Goal: Task Accomplishment & Management: Complete application form

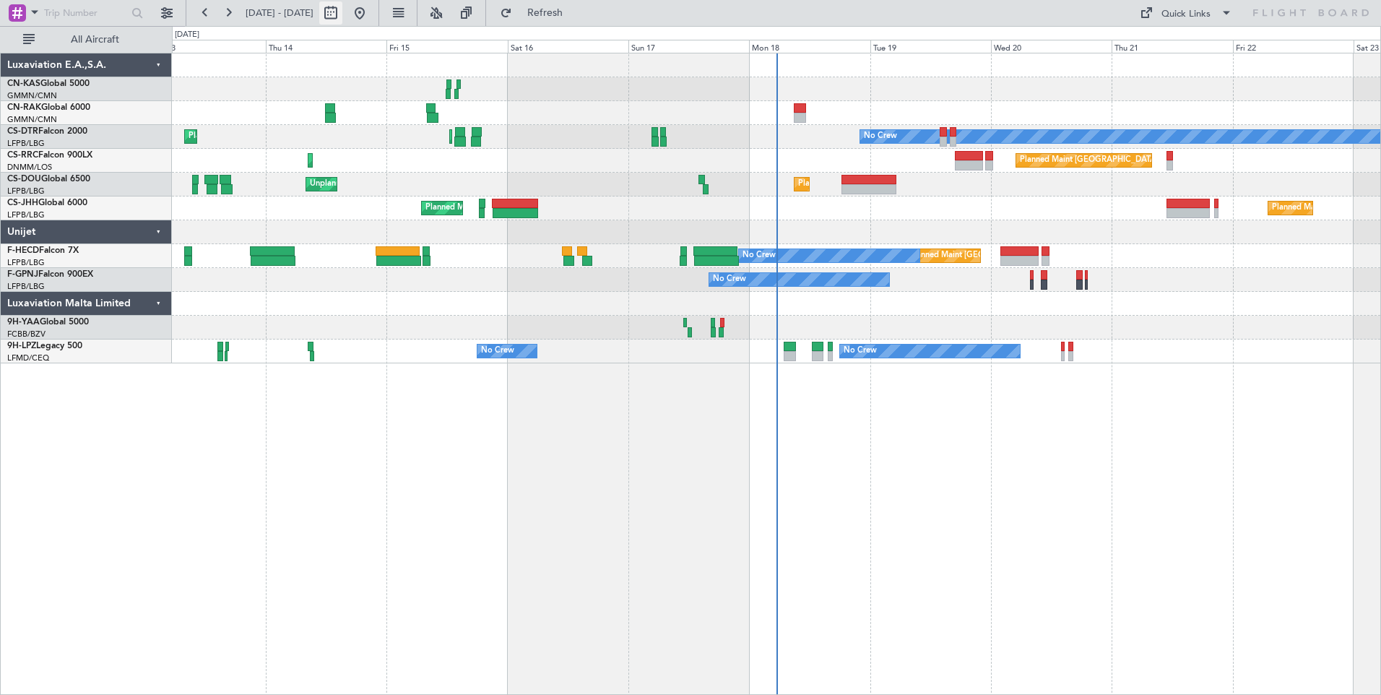
click at [342, 10] on button at bounding box center [330, 12] width 23 height 23
select select "8"
select select "2025"
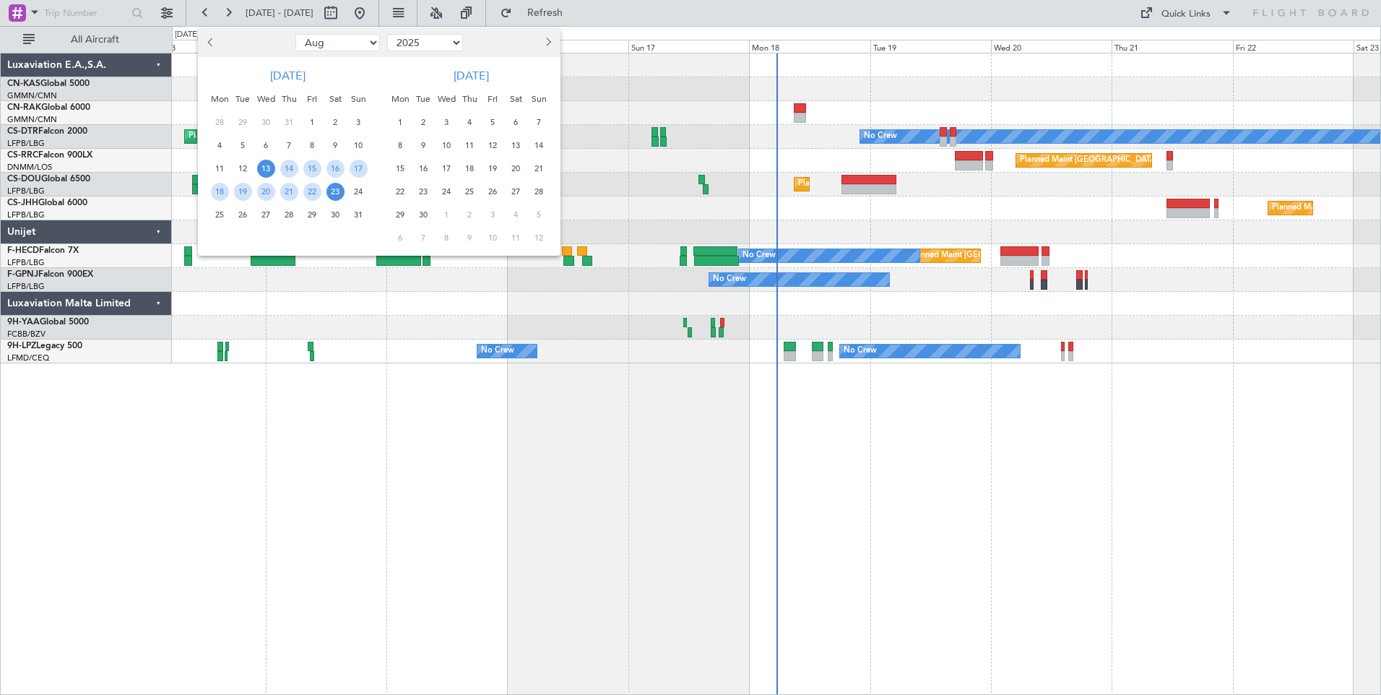
click at [268, 167] on span "13" at bounding box center [266, 169] width 18 height 18
click at [269, 215] on span "27" at bounding box center [266, 215] width 18 height 18
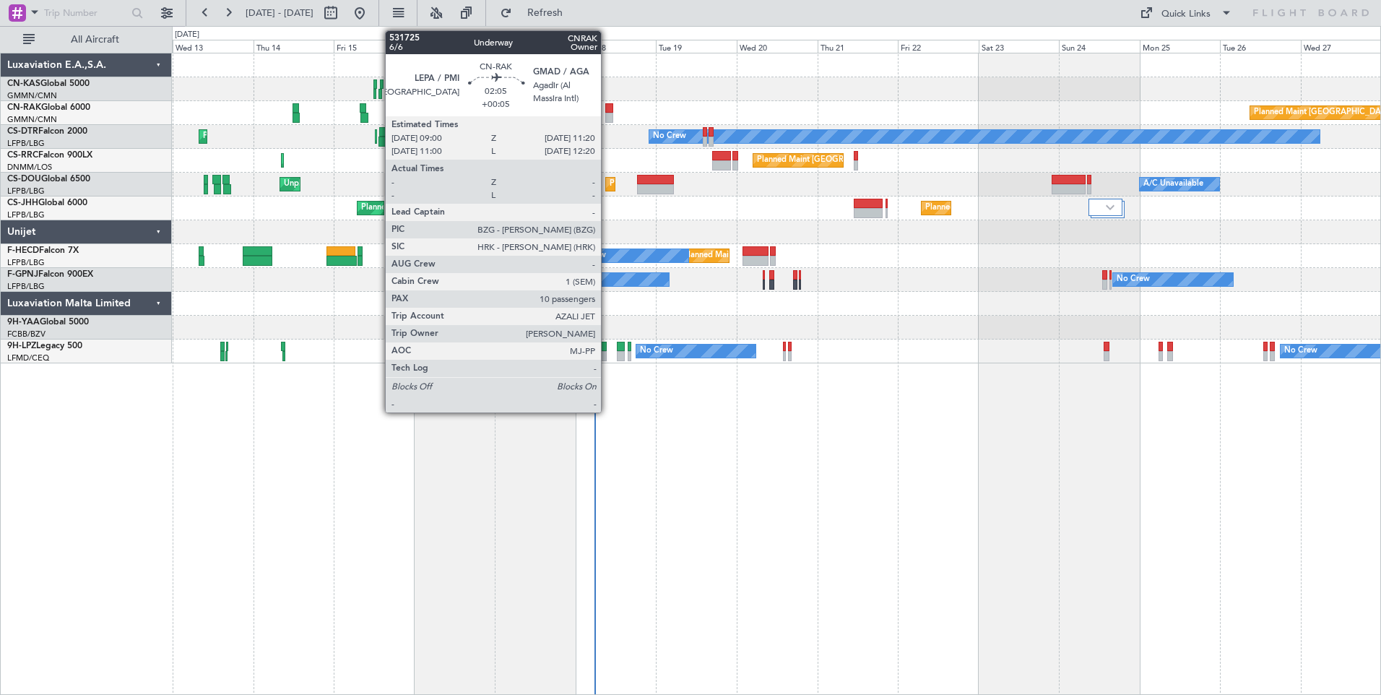
click at [607, 108] on div at bounding box center [609, 108] width 8 height 10
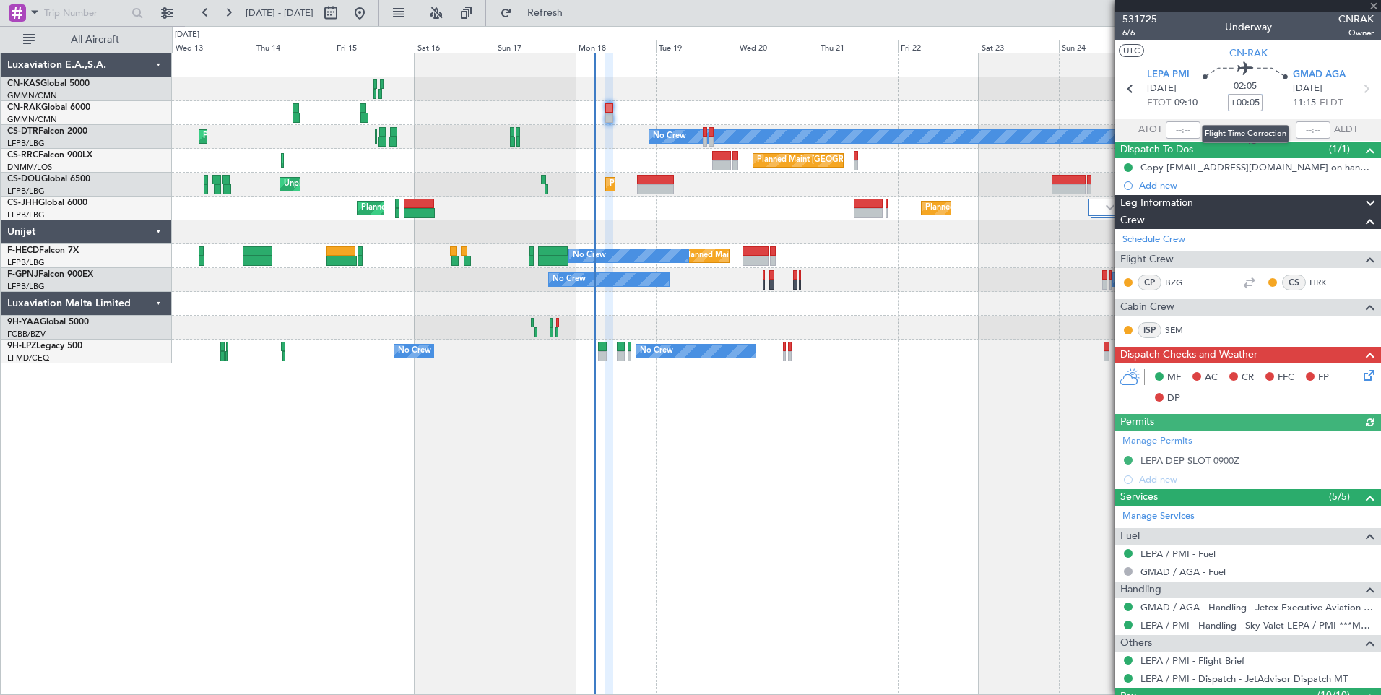
click at [1236, 106] on input "+00:05" at bounding box center [1244, 102] width 35 height 17
type input "+00:00"
click at [1174, 204] on mat-tooltip-component "Copy [EMAIL_ADDRESS][DOMAIN_NAME] on handling requests" at bounding box center [1261, 198] width 240 height 50
click at [1130, 204] on span "Leg Information" at bounding box center [1156, 203] width 73 height 17
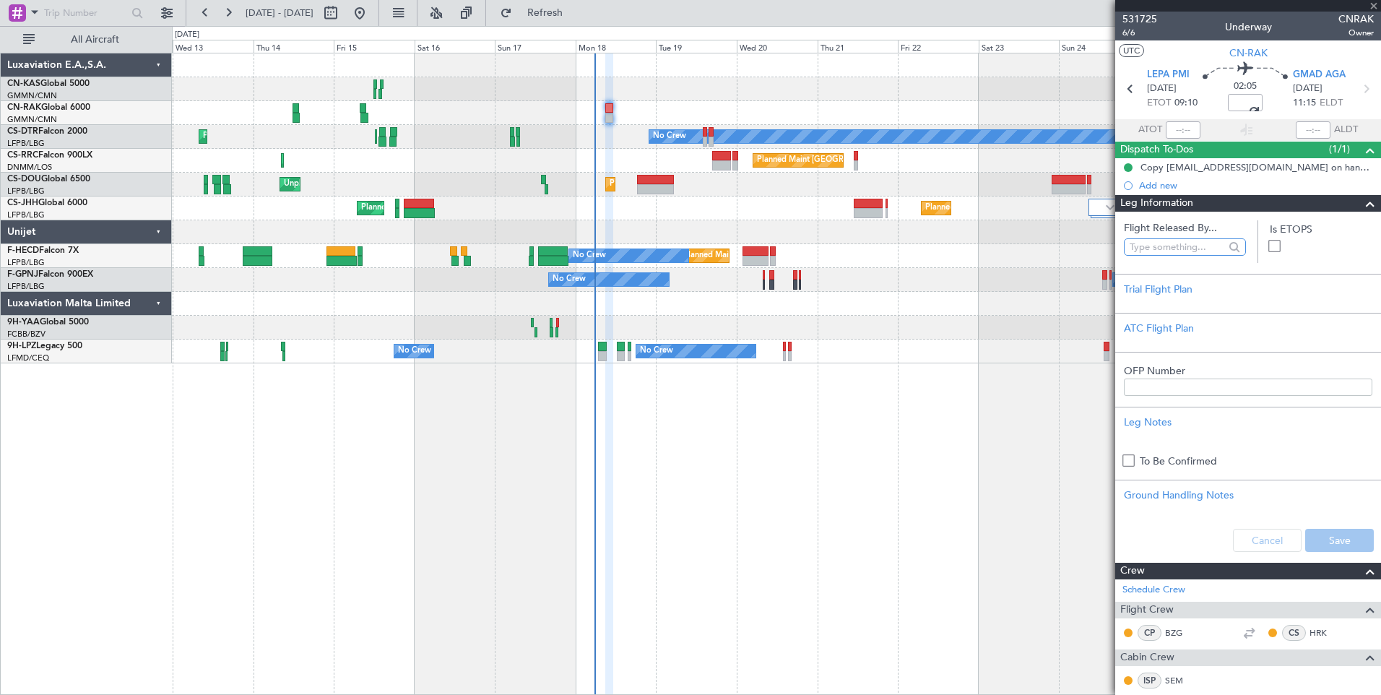
click at [1147, 248] on input "text" at bounding box center [1176, 247] width 95 height 22
click at [1170, 308] on span "[PERSON_NAME] ([PERSON_NAME])" at bounding box center [1181, 311] width 93 height 22
type input "[PERSON_NAME] ([PERSON_NAME])"
click at [1339, 542] on button "Save" at bounding box center [1339, 540] width 69 height 23
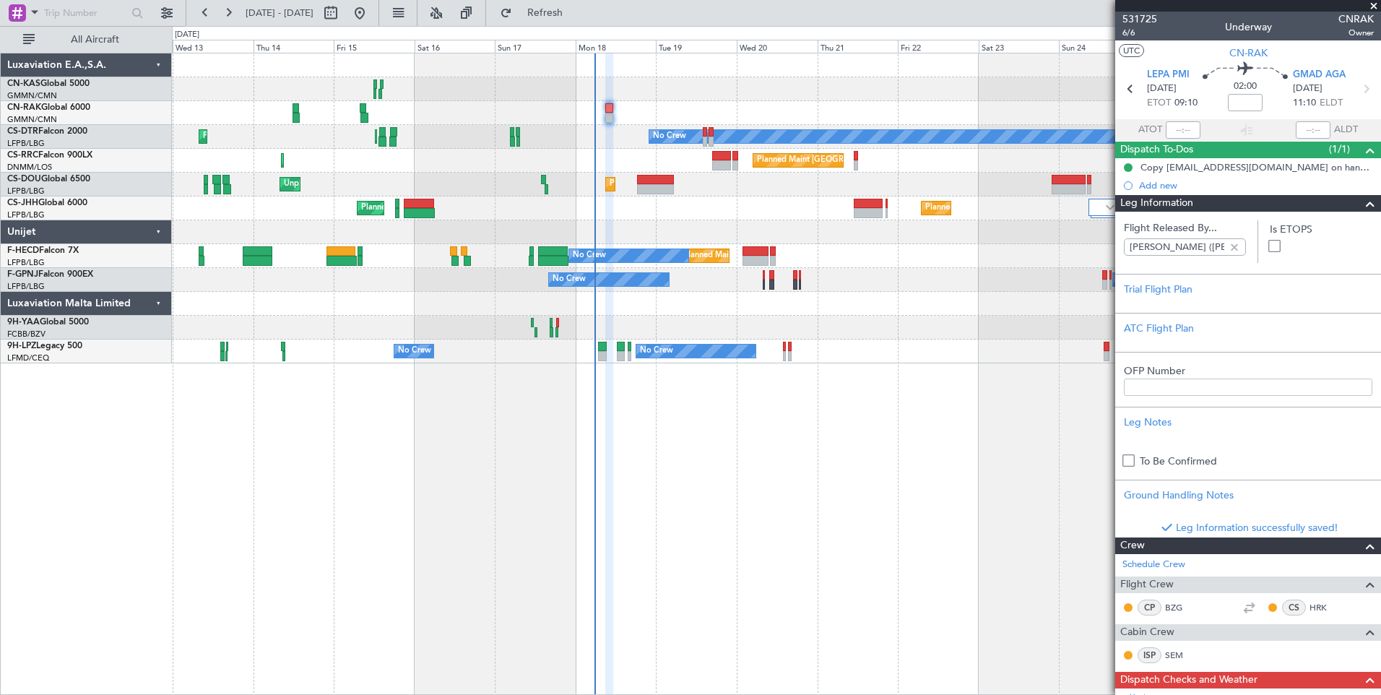
click at [1142, 199] on span "Leg Information" at bounding box center [1156, 203] width 73 height 17
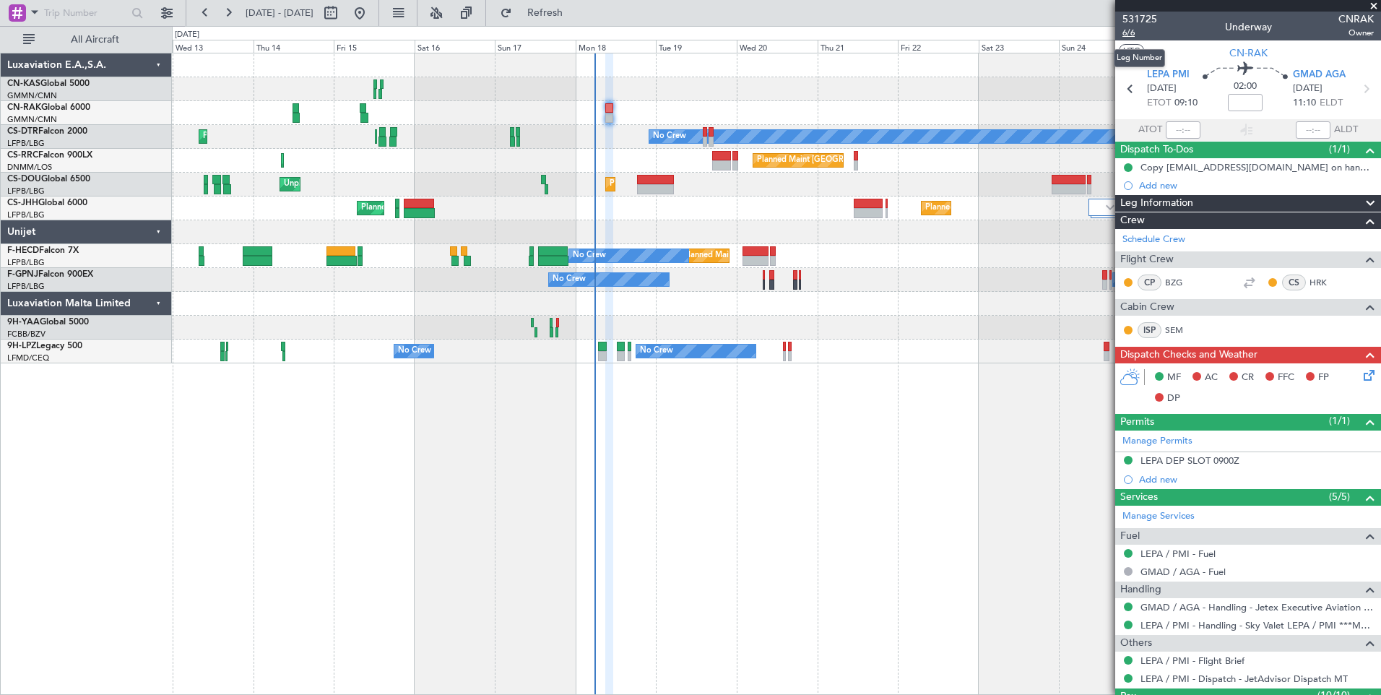
click at [1124, 30] on span "6/6" at bounding box center [1139, 33] width 35 height 12
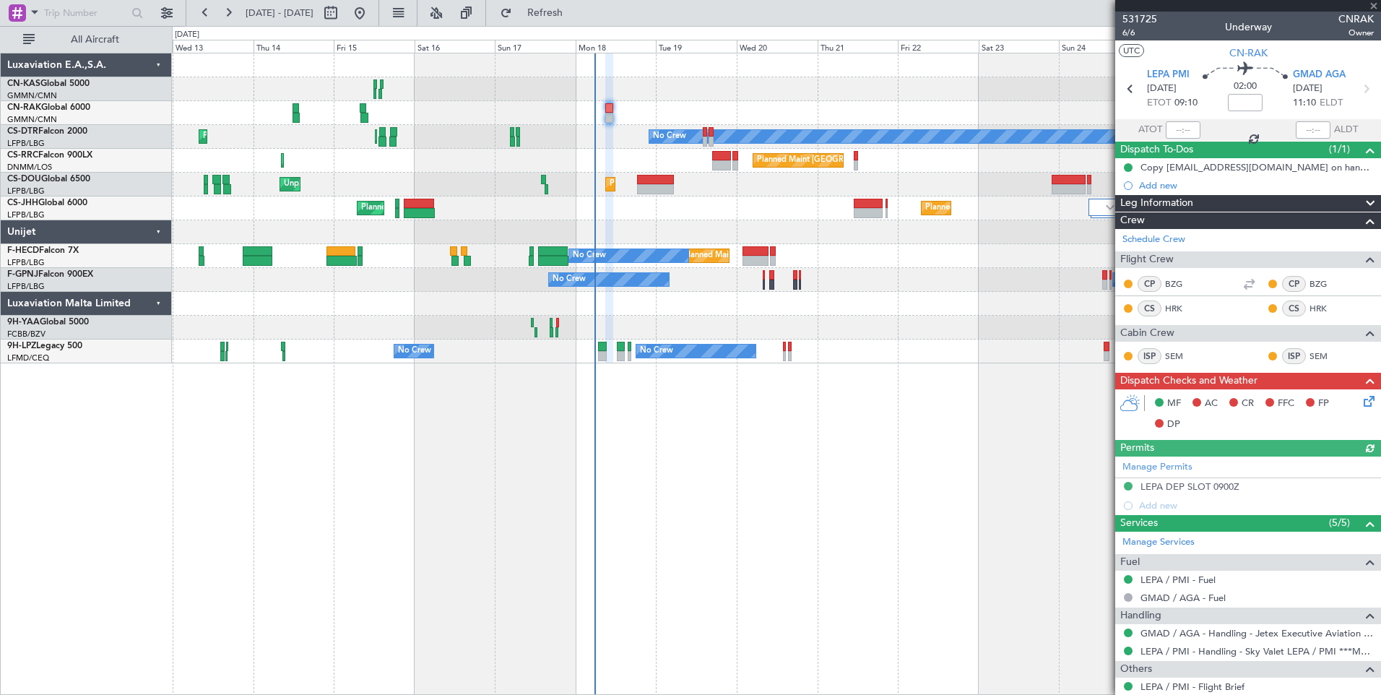
type input "[PERSON_NAME] ([PERSON_NAME])"
click at [1360, 397] on icon at bounding box center [1366, 399] width 12 height 12
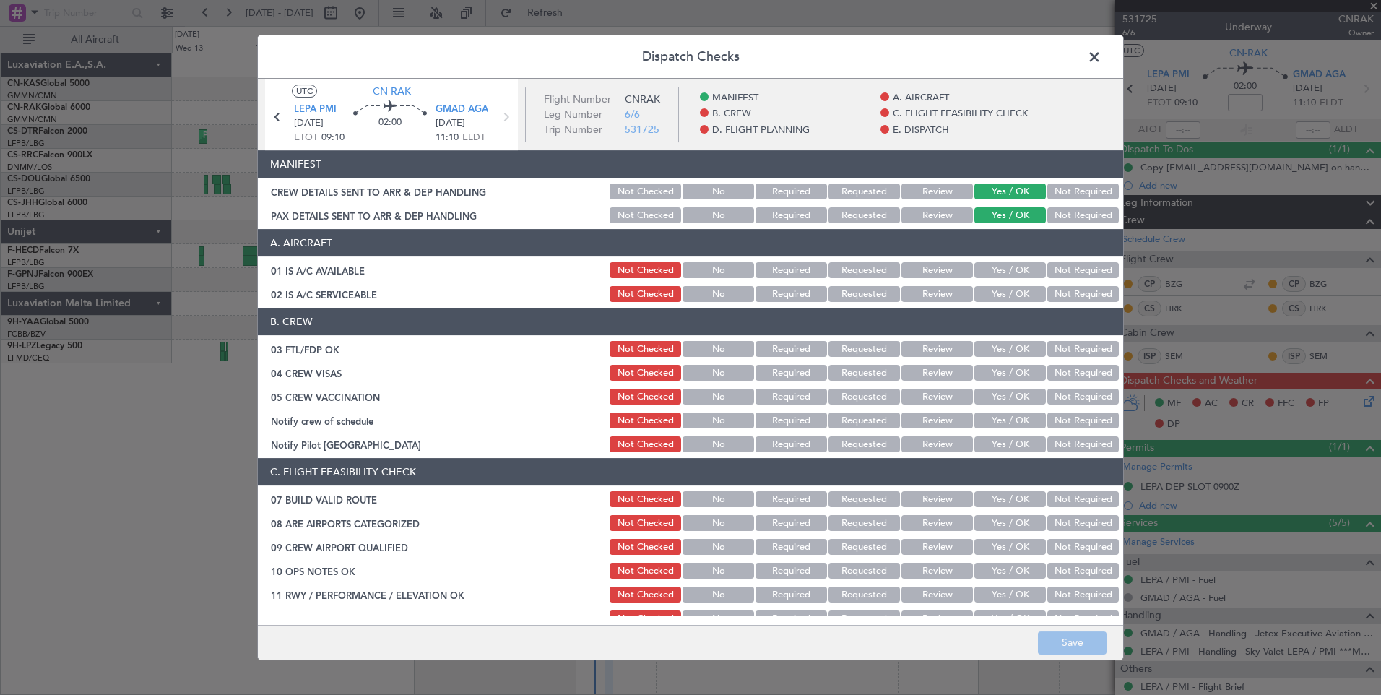
click at [996, 270] on button "Yes / OK" at bounding box center [1009, 270] width 71 height 16
click at [996, 292] on button "Yes / OK" at bounding box center [1009, 294] width 71 height 16
click at [1000, 349] on button "Yes / OK" at bounding box center [1009, 349] width 71 height 16
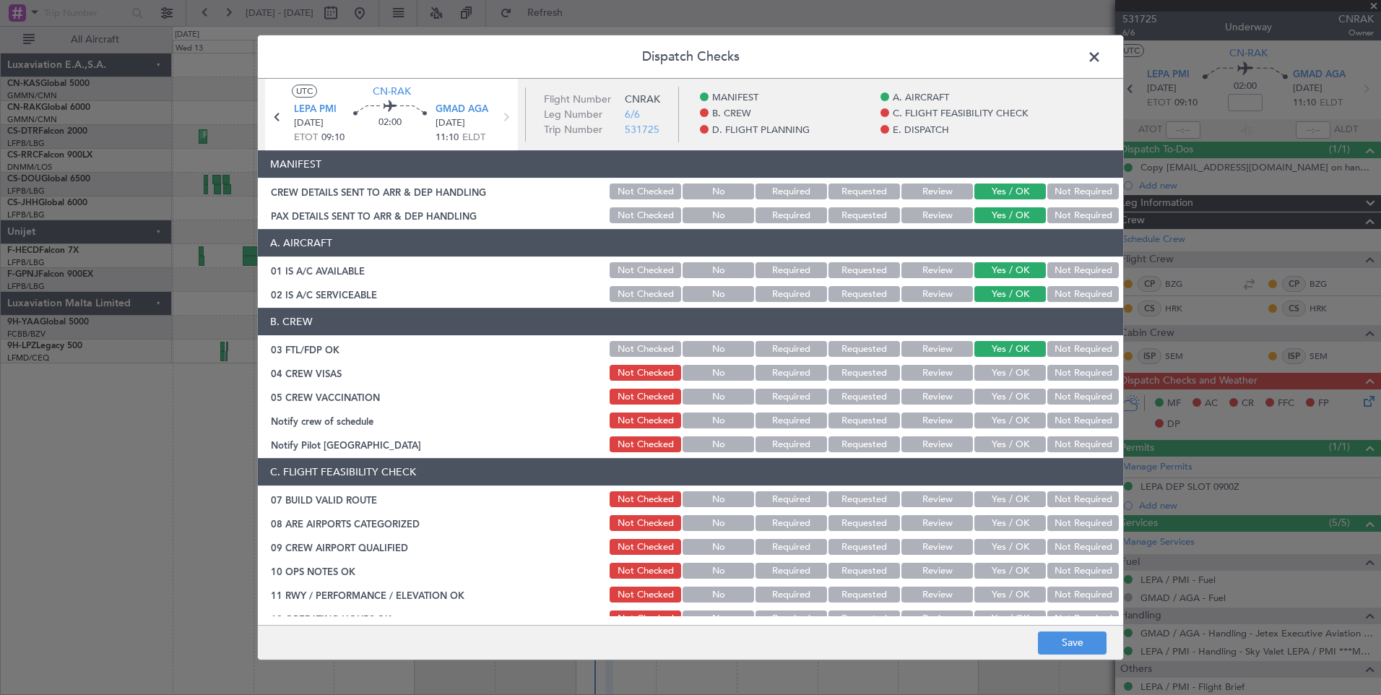
click at [1001, 373] on button "Yes / OK" at bounding box center [1009, 373] width 71 height 16
click at [1002, 403] on button "Yes / OK" at bounding box center [1009, 396] width 71 height 16
click at [1059, 418] on button "Not Required" at bounding box center [1082, 420] width 71 height 16
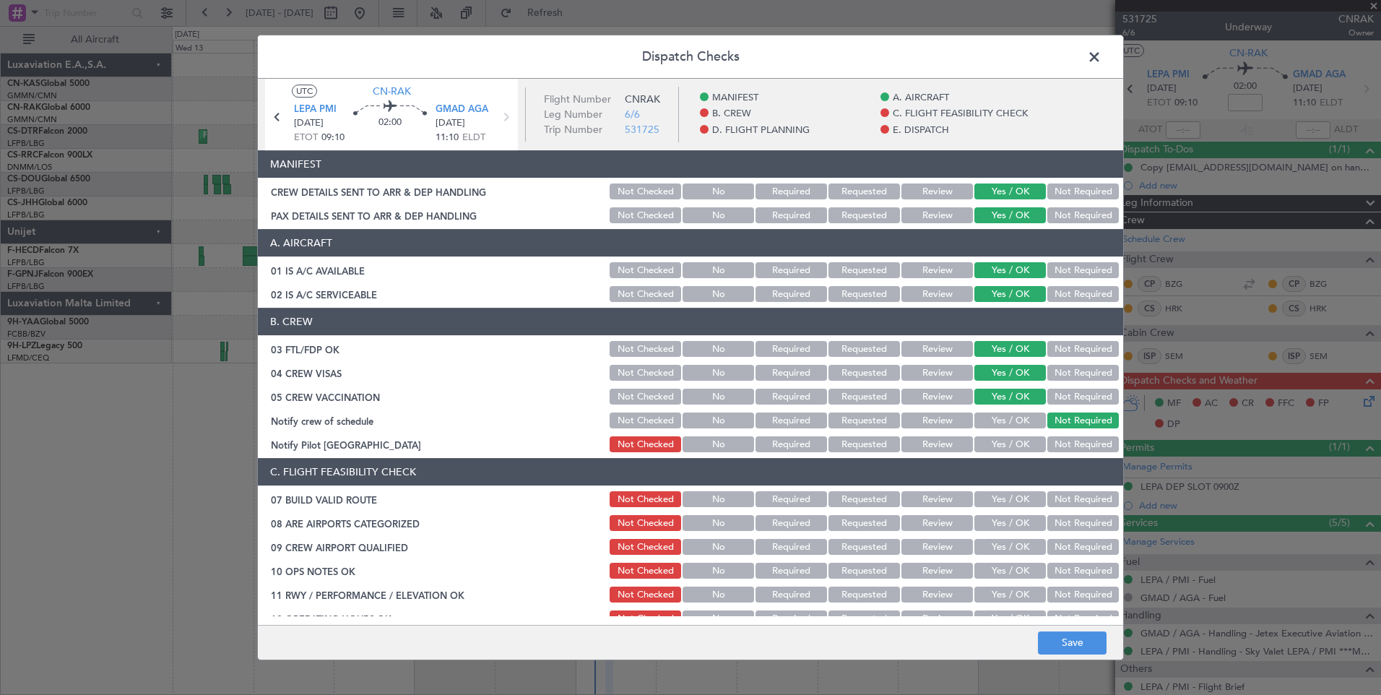
click at [1061, 443] on button "Not Required" at bounding box center [1082, 444] width 71 height 16
click at [987, 505] on button "Yes / OK" at bounding box center [1009, 499] width 71 height 16
click at [990, 520] on button "Yes / OK" at bounding box center [1009, 523] width 71 height 16
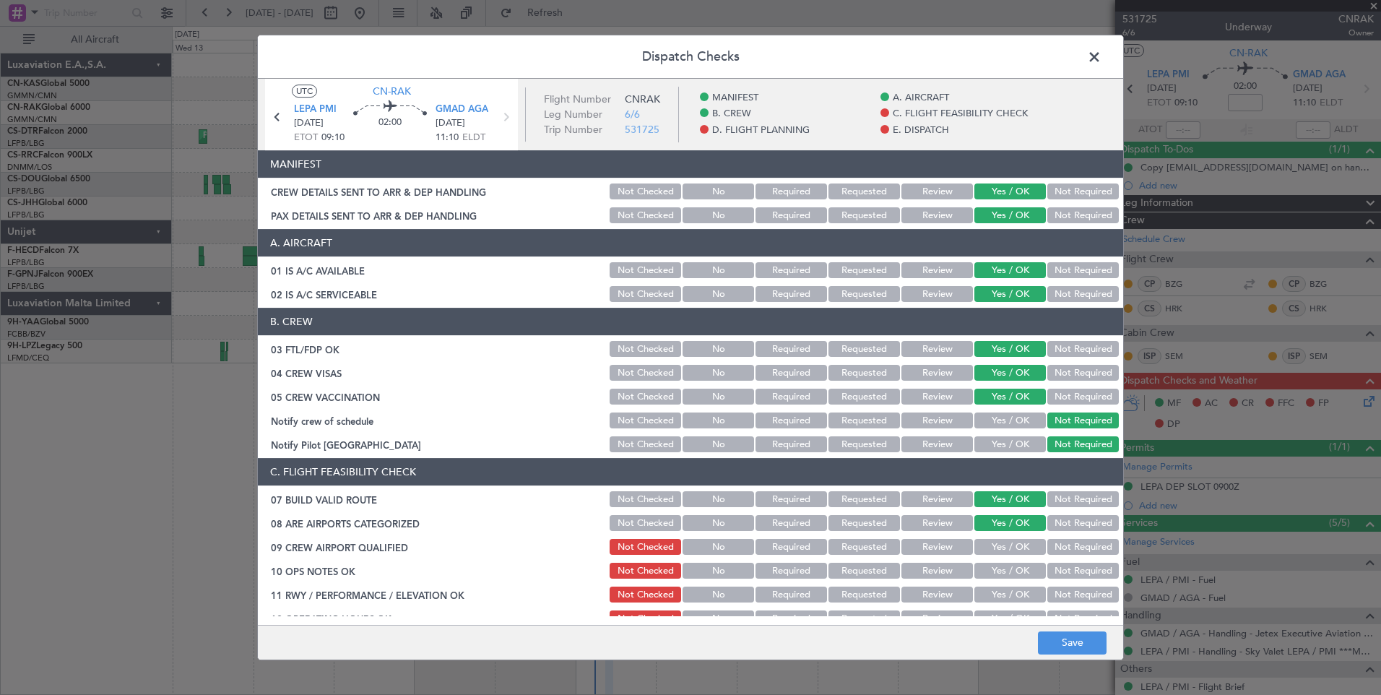
click at [997, 542] on button "Yes / OK" at bounding box center [1009, 547] width 71 height 16
click at [1001, 571] on button "Yes / OK" at bounding box center [1009, 570] width 71 height 16
click at [994, 589] on button "Yes / OK" at bounding box center [1009, 594] width 71 height 16
click at [1004, 611] on button "Yes / OK" at bounding box center [1009, 618] width 71 height 16
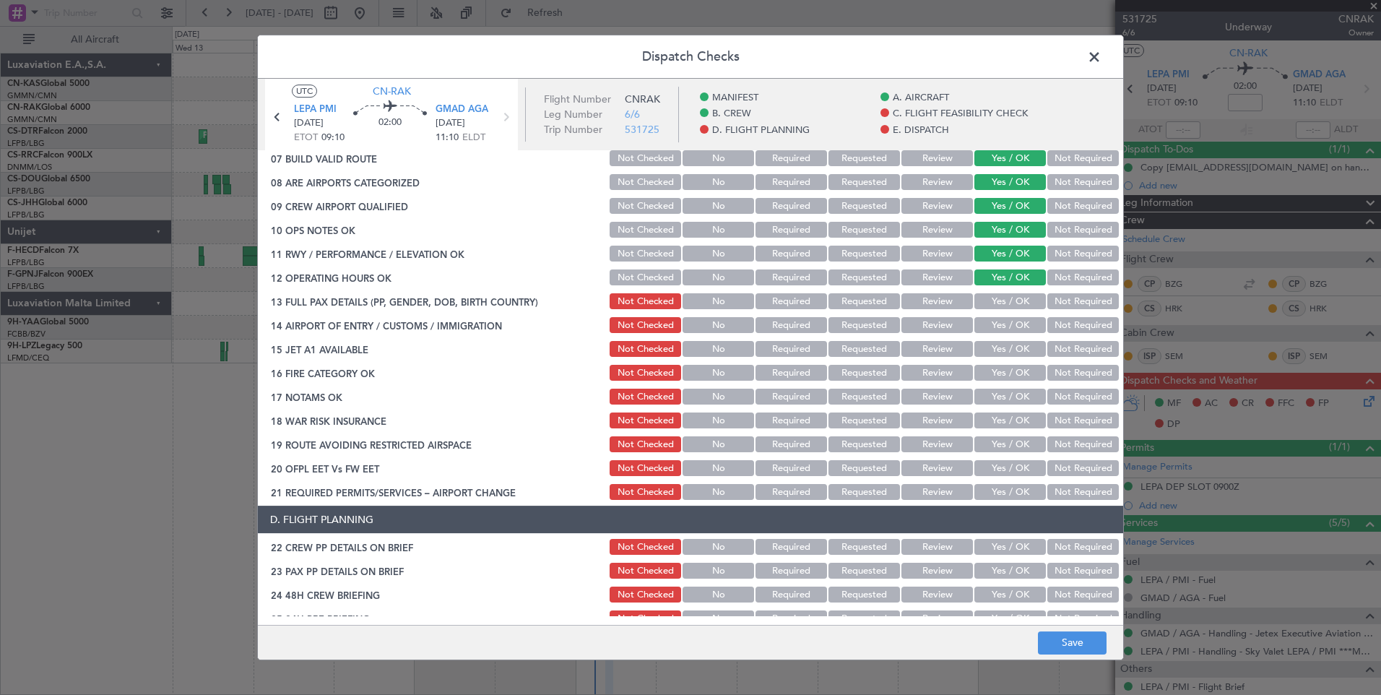
scroll to position [443, 0]
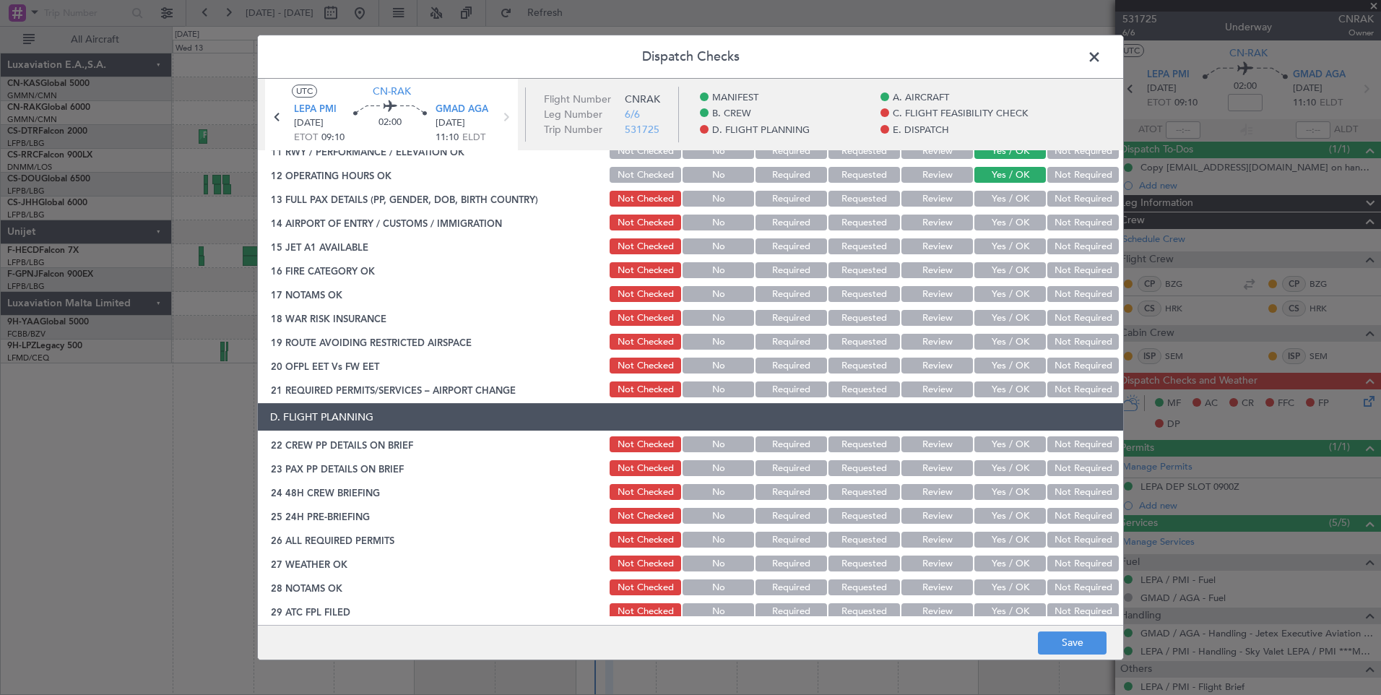
click at [1004, 200] on button "Yes / OK" at bounding box center [1009, 199] width 71 height 16
click at [1004, 217] on button "Yes / OK" at bounding box center [1009, 222] width 71 height 16
click at [1012, 257] on section "C. FLIGHT FEASIBILITY CHECK 07 BUILD VALID ROUTE Not Checked No Required Reques…" at bounding box center [690, 206] width 865 height 385
click at [1008, 252] on button "Yes / OK" at bounding box center [1009, 246] width 71 height 16
click at [1009, 267] on button "Yes / OK" at bounding box center [1009, 270] width 71 height 16
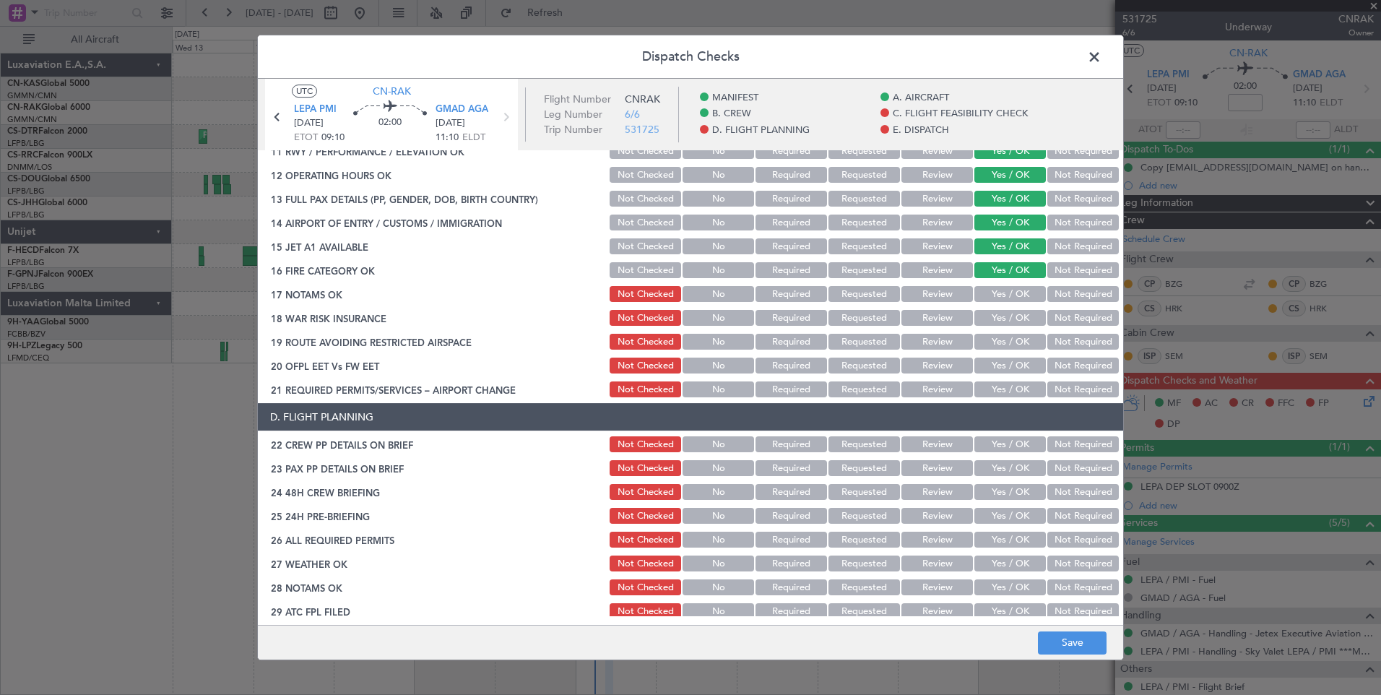
click at [1012, 290] on button "Yes / OK" at bounding box center [1009, 294] width 71 height 16
click at [1012, 313] on button "Yes / OK" at bounding box center [1009, 318] width 71 height 16
click at [1017, 343] on button "Yes / OK" at bounding box center [1009, 342] width 71 height 16
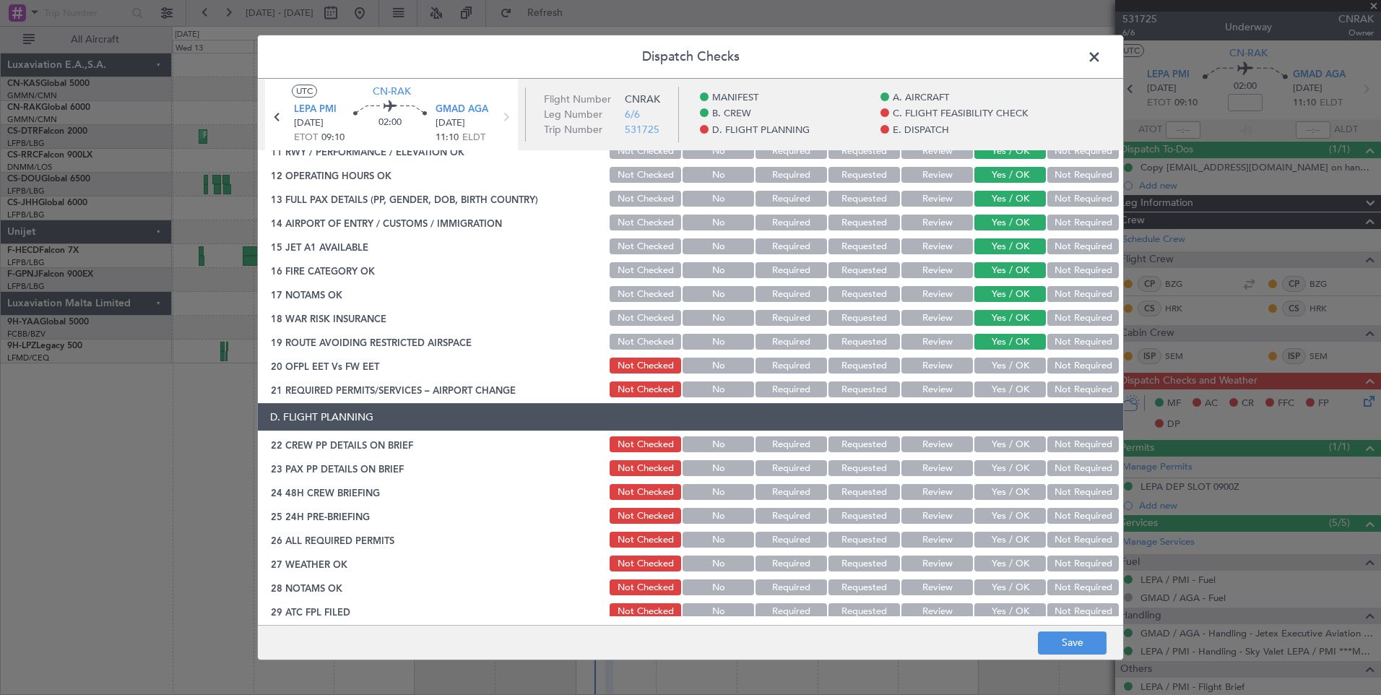
click at [1019, 371] on button "Yes / OK" at bounding box center [1009, 365] width 71 height 16
click at [1018, 394] on button "Yes / OK" at bounding box center [1009, 389] width 71 height 16
click at [1004, 444] on button "Yes / OK" at bounding box center [1009, 444] width 71 height 16
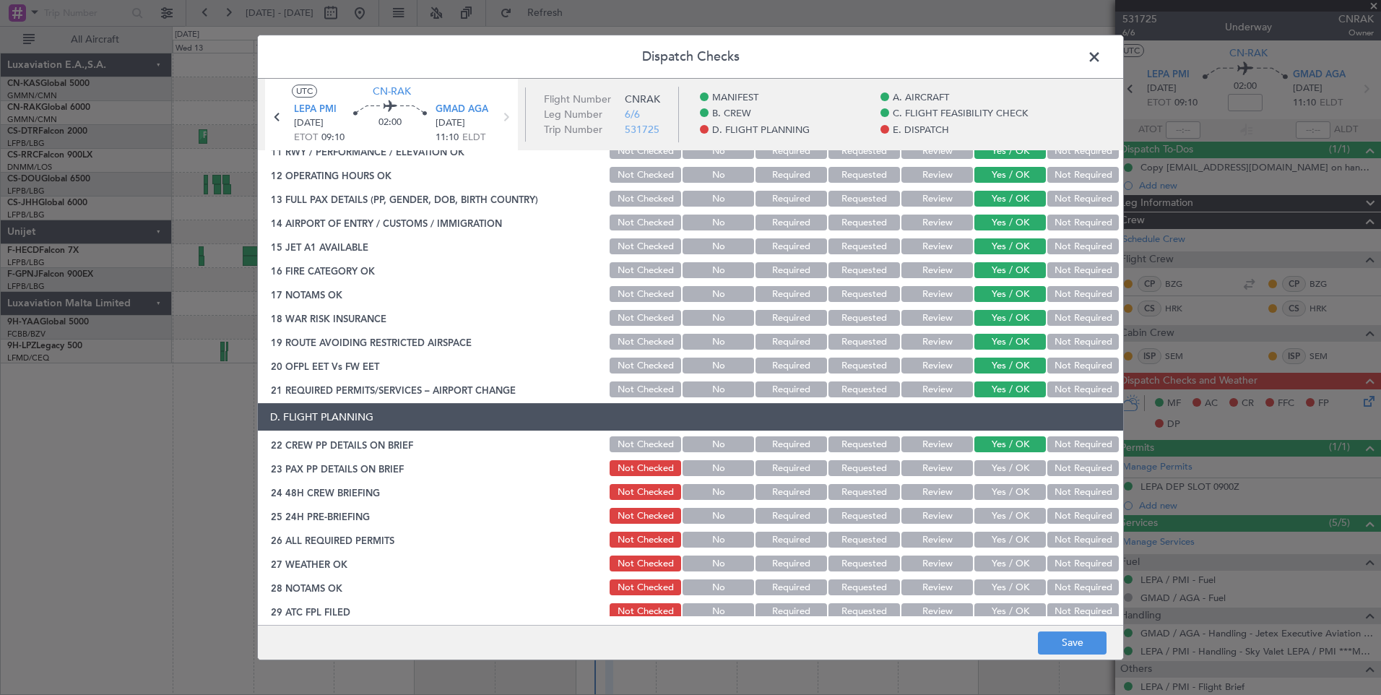
click at [1002, 465] on button "Yes / OK" at bounding box center [1009, 468] width 71 height 16
click at [1002, 490] on button "Yes / OK" at bounding box center [1009, 492] width 71 height 16
click at [1003, 507] on div "Yes / OK" at bounding box center [1008, 515] width 73 height 20
click at [1004, 523] on button "Yes / OK" at bounding box center [1009, 516] width 71 height 16
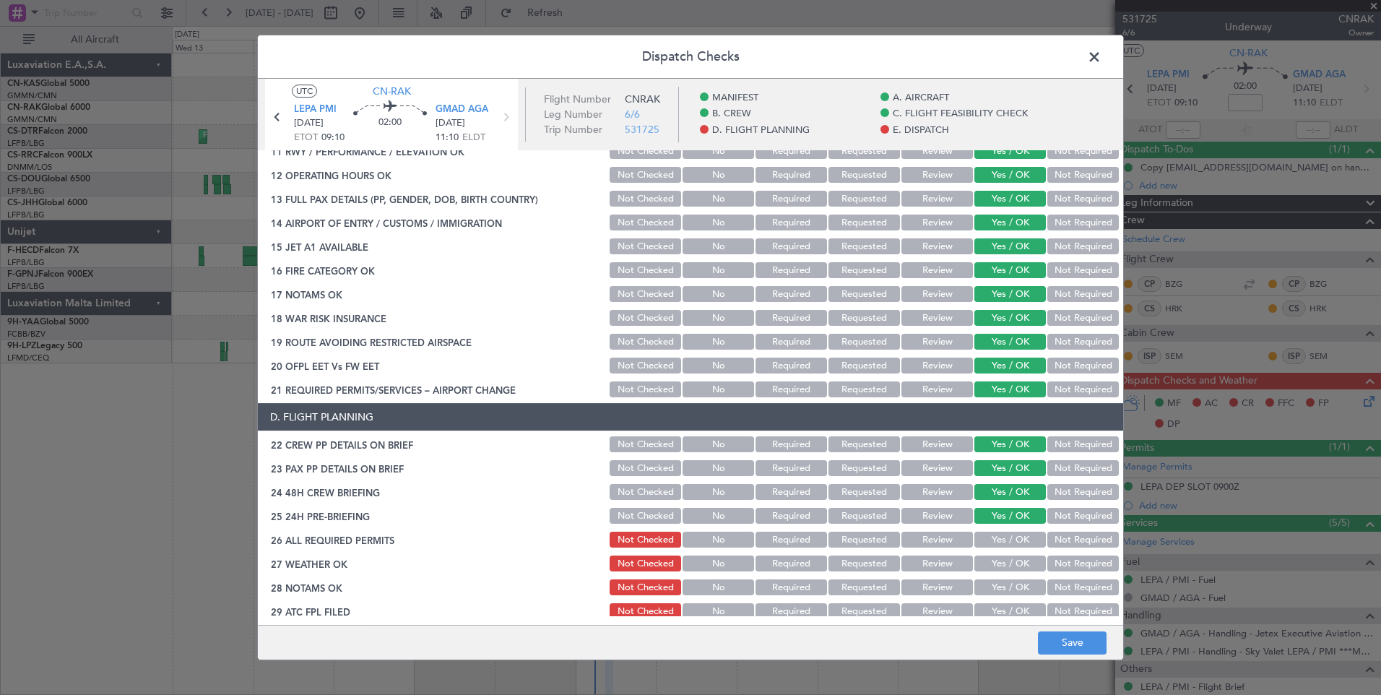
click at [1007, 544] on button "Yes / OK" at bounding box center [1009, 539] width 71 height 16
click at [1007, 562] on button "Yes / OK" at bounding box center [1009, 563] width 71 height 16
click at [1007, 592] on button "Yes / OK" at bounding box center [1009, 587] width 71 height 16
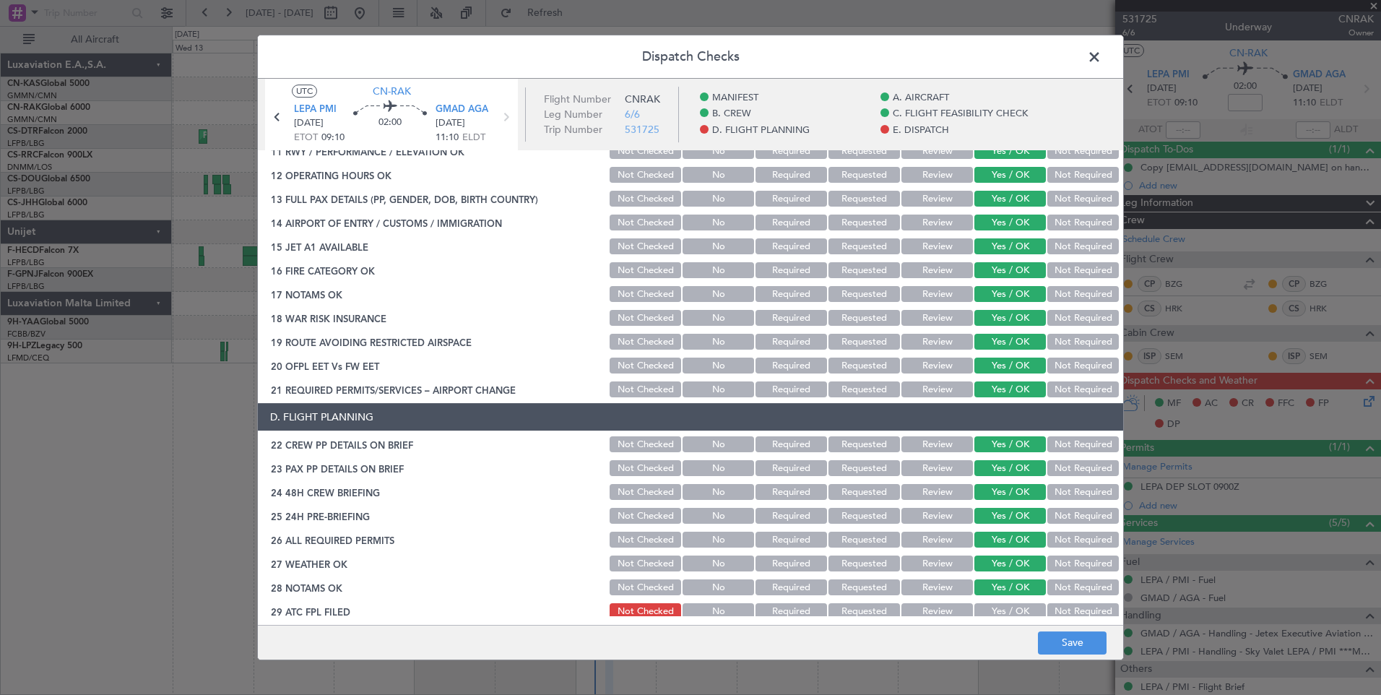
click at [1012, 617] on main "UTC CN-RAK LEPA PMI [DATE] ETOT 09:10 02:00 GMAD AGA [DATE] 11:10 ELDT Flight N…" at bounding box center [690, 355] width 865 height 552
click at [1012, 611] on button "Yes / OK" at bounding box center [1009, 611] width 71 height 16
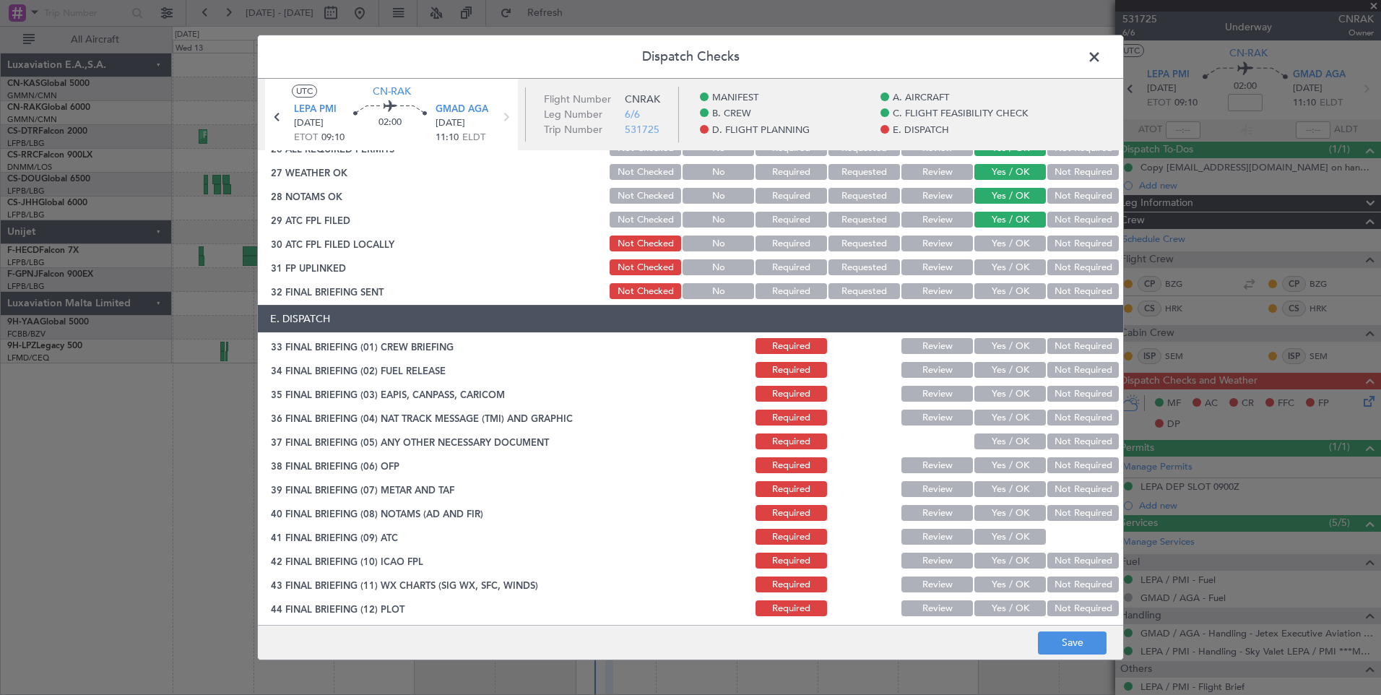
scroll to position [841, 0]
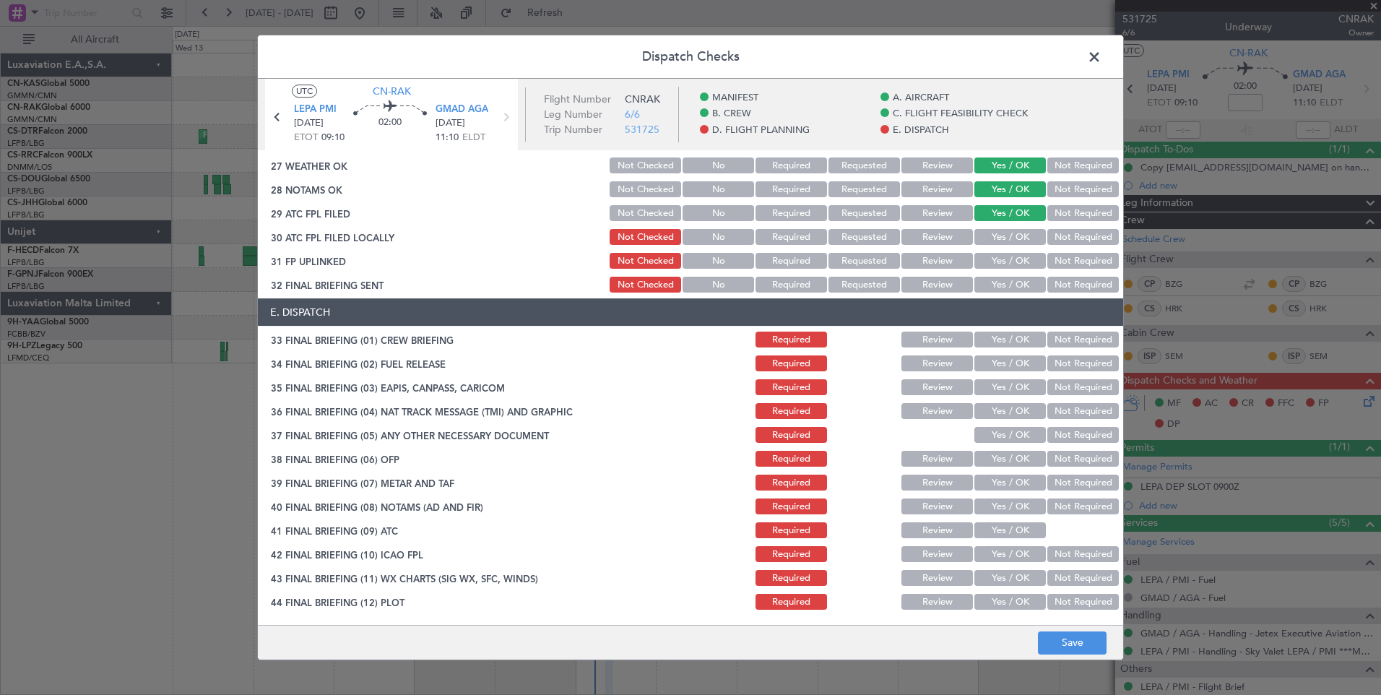
click at [1009, 238] on button "Yes / OK" at bounding box center [1009, 237] width 71 height 16
click at [1012, 261] on button "Yes / OK" at bounding box center [1009, 261] width 71 height 16
click at [1014, 280] on button "Yes / OK" at bounding box center [1009, 285] width 71 height 16
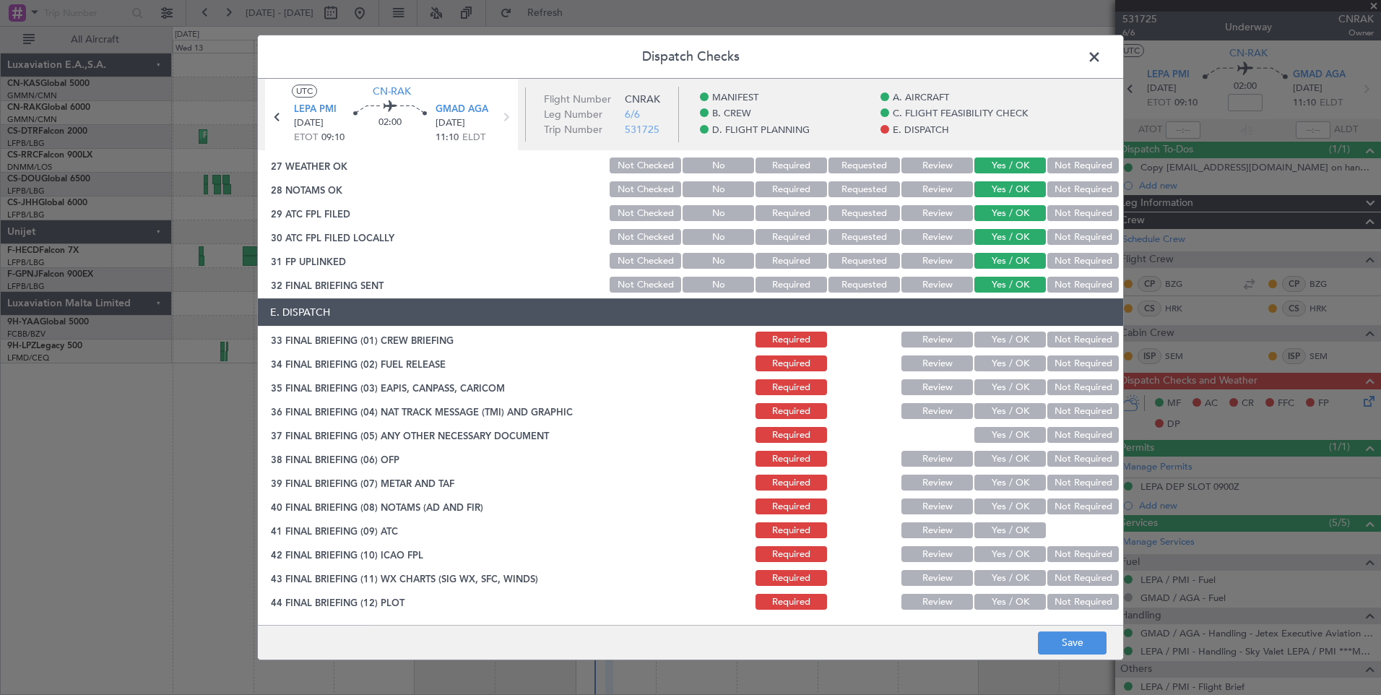
click at [1015, 340] on button "Yes / OK" at bounding box center [1009, 339] width 71 height 16
click at [1015, 362] on button "Yes / OK" at bounding box center [1009, 363] width 71 height 16
click at [1018, 388] on button "Yes / OK" at bounding box center [1009, 387] width 71 height 16
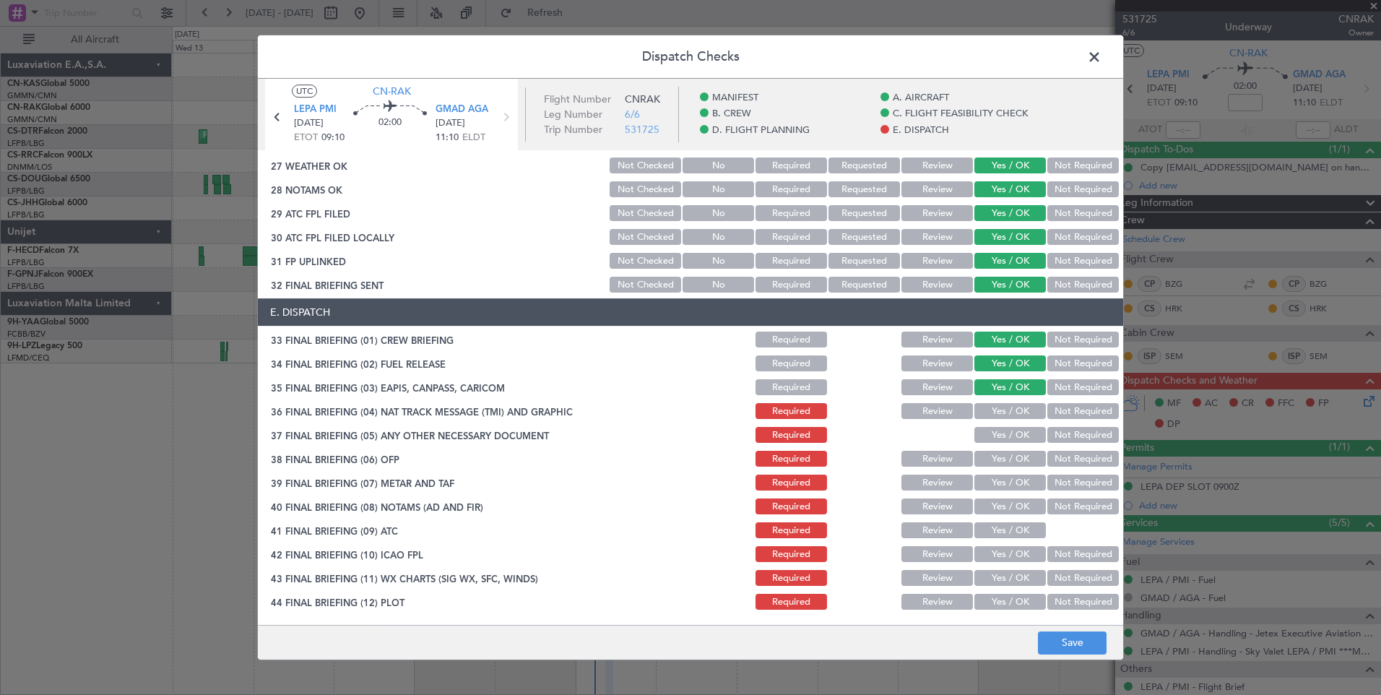
click at [1020, 420] on div "Yes / OK" at bounding box center [1008, 411] width 73 height 20
click at [1018, 411] on button "Yes / OK" at bounding box center [1009, 411] width 71 height 16
click at [1016, 436] on button "Yes / OK" at bounding box center [1009, 435] width 71 height 16
click at [1015, 461] on button "Yes / OK" at bounding box center [1009, 459] width 71 height 16
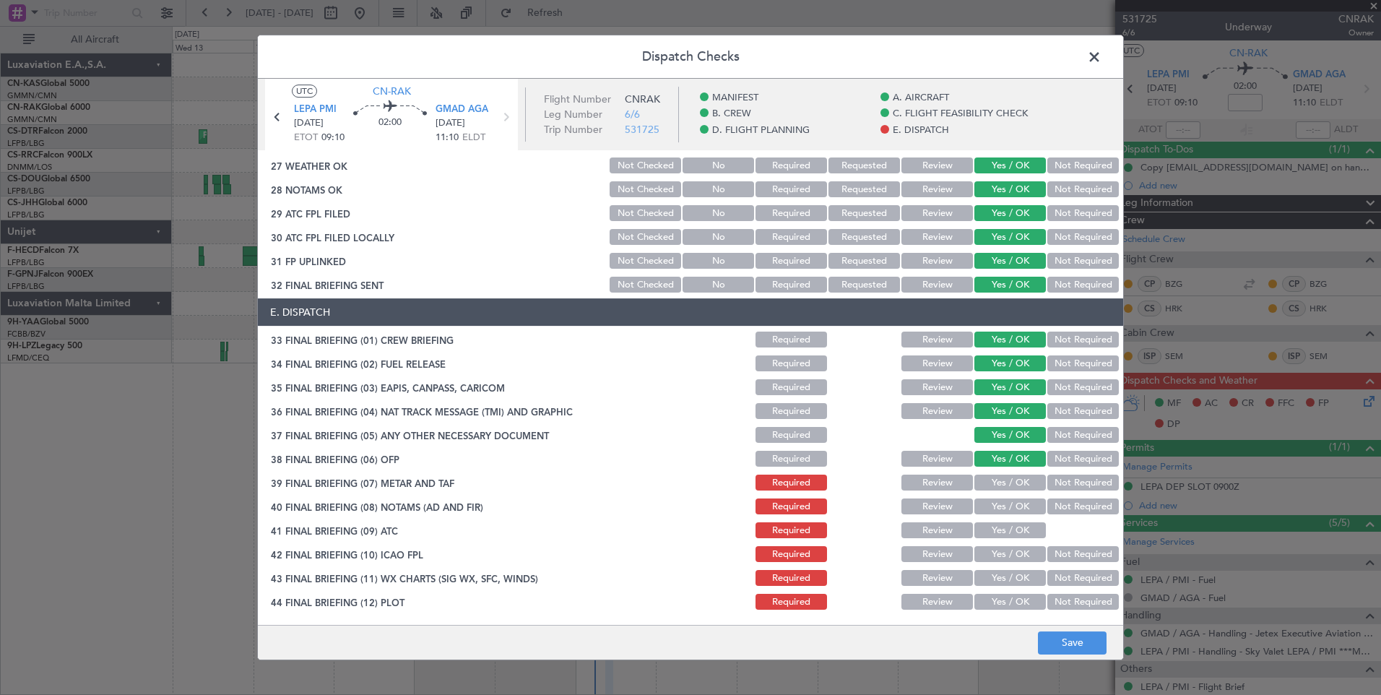
click at [1014, 482] on button "Yes / OK" at bounding box center [1009, 482] width 71 height 16
click at [1012, 510] on button "Yes / OK" at bounding box center [1009, 506] width 71 height 16
click at [1011, 534] on button "Yes / OK" at bounding box center [1009, 530] width 71 height 16
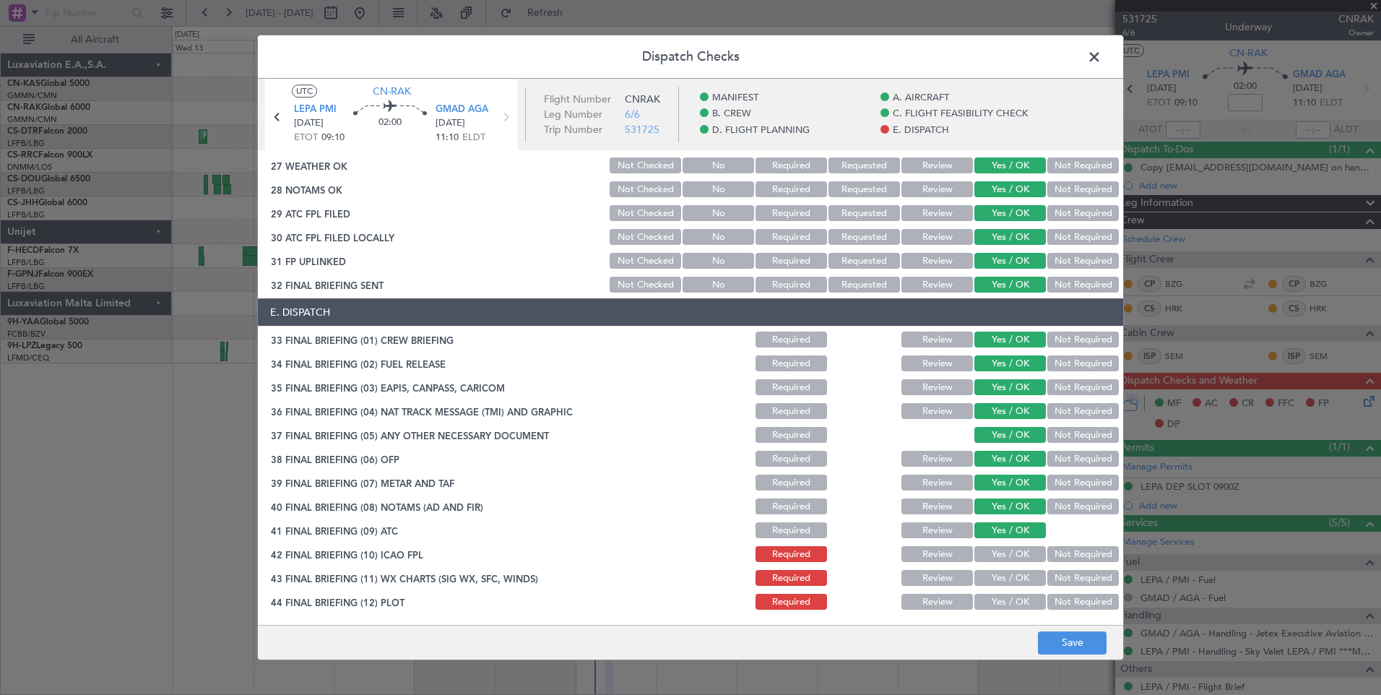
click at [1011, 555] on button "Yes / OK" at bounding box center [1009, 554] width 71 height 16
click at [1011, 577] on button "Yes / OK" at bounding box center [1009, 578] width 71 height 16
click at [1012, 608] on button "Yes / OK" at bounding box center [1009, 602] width 71 height 16
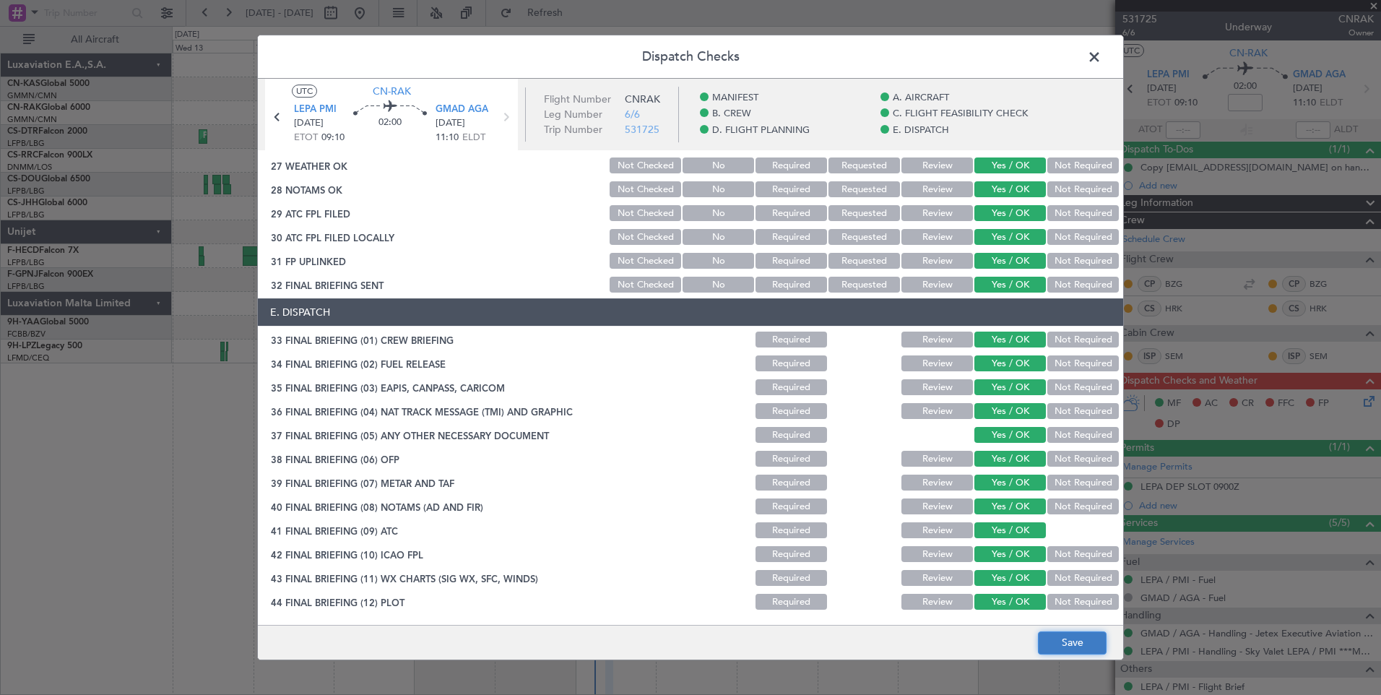
click at [1075, 647] on button "Save" at bounding box center [1072, 642] width 69 height 23
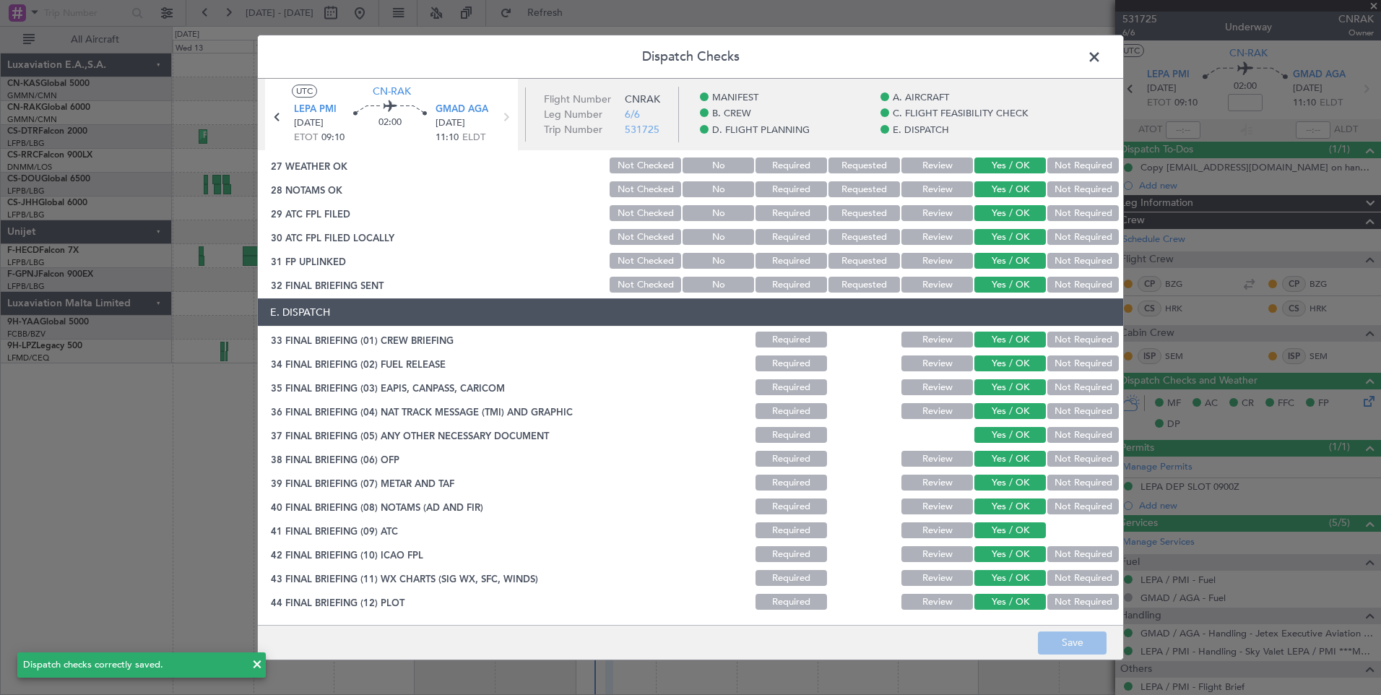
click at [1101, 58] on span at bounding box center [1101, 60] width 0 height 29
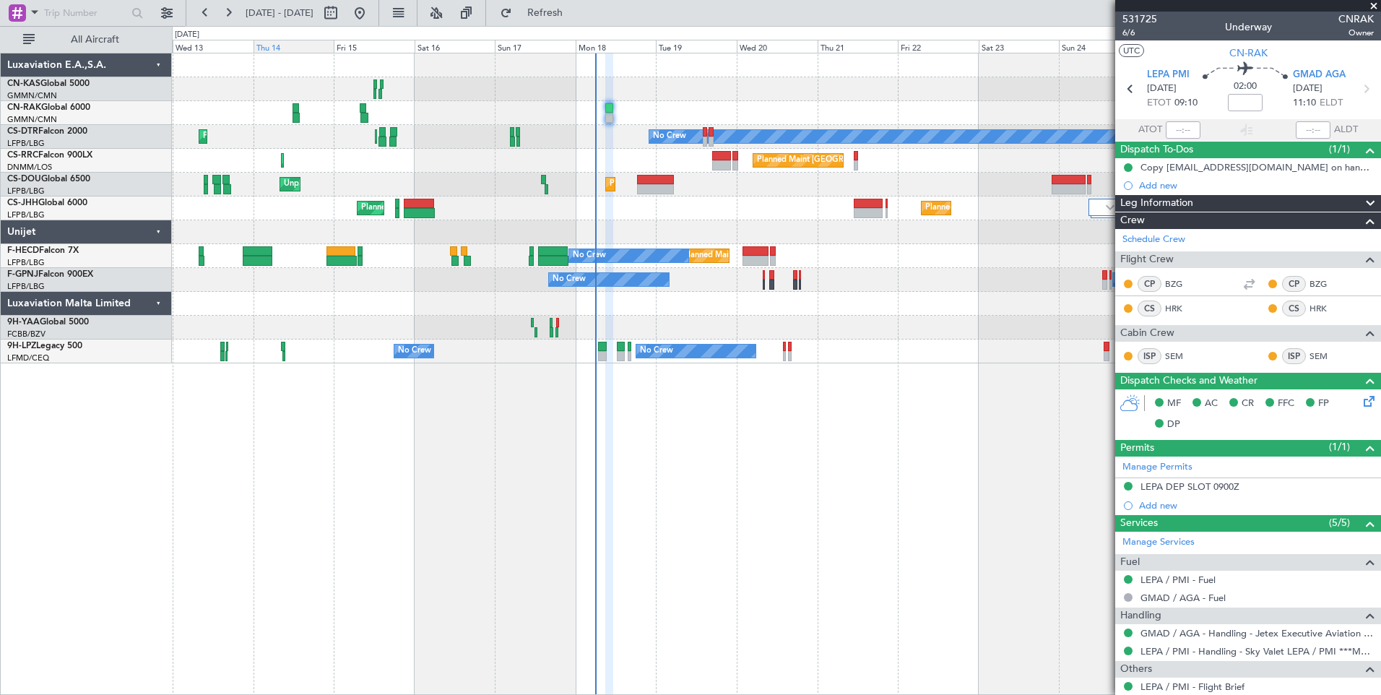
type input "[PERSON_NAME] ([PERSON_NAME])"
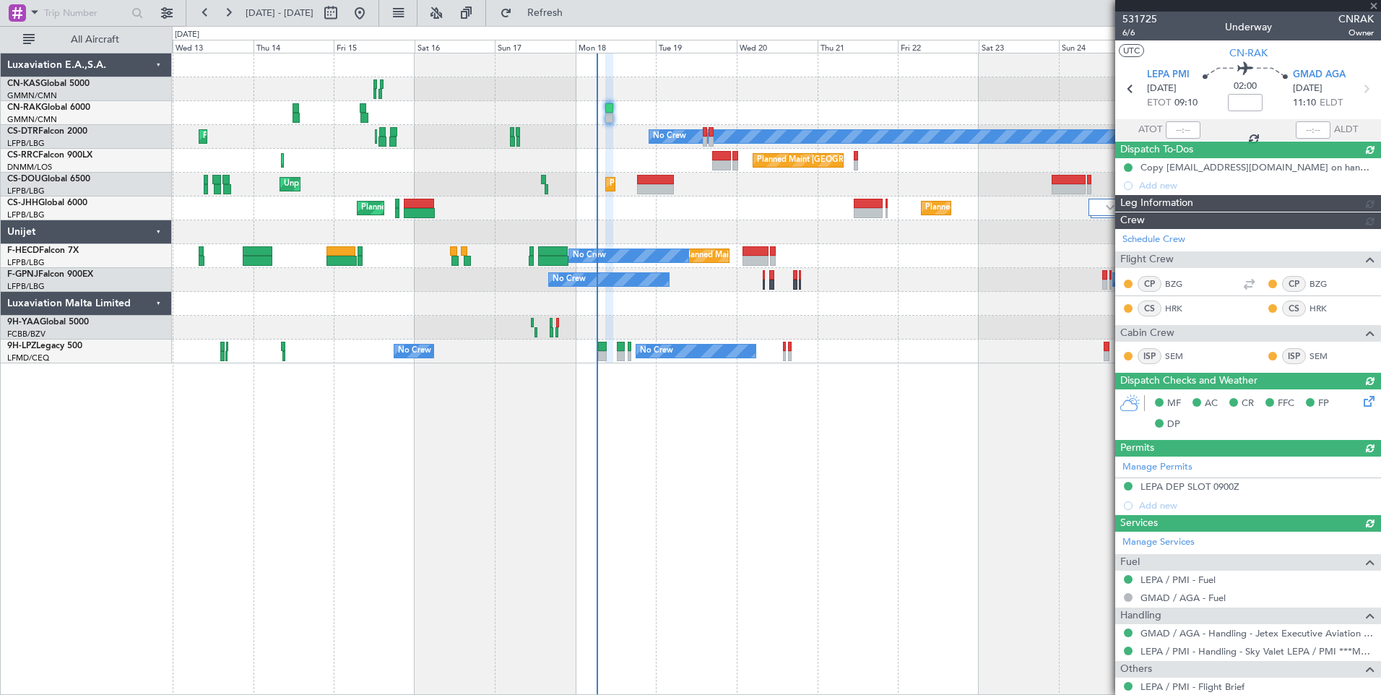
type input "[PERSON_NAME] ([PERSON_NAME])"
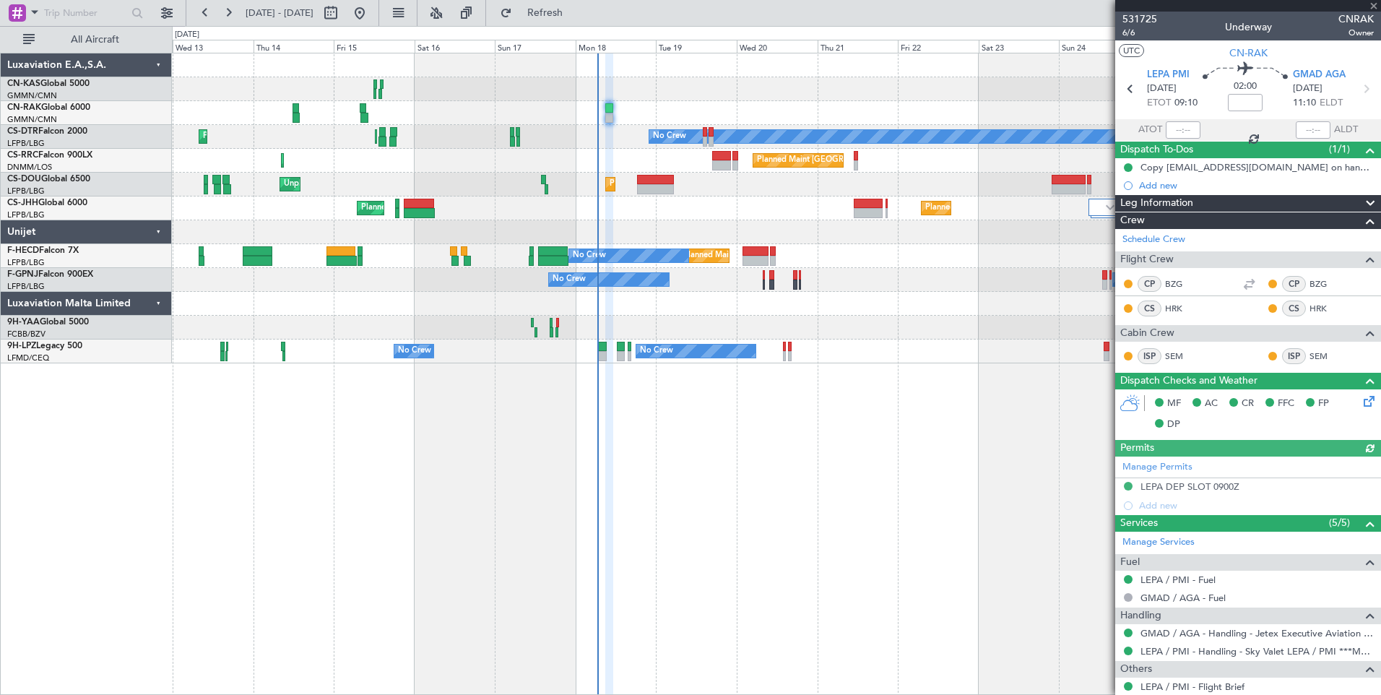
type input "[PERSON_NAME] ([PERSON_NAME])"
click at [1142, 17] on span "531725" at bounding box center [1139, 19] width 35 height 15
type input "[PERSON_NAME] ([PERSON_NAME])"
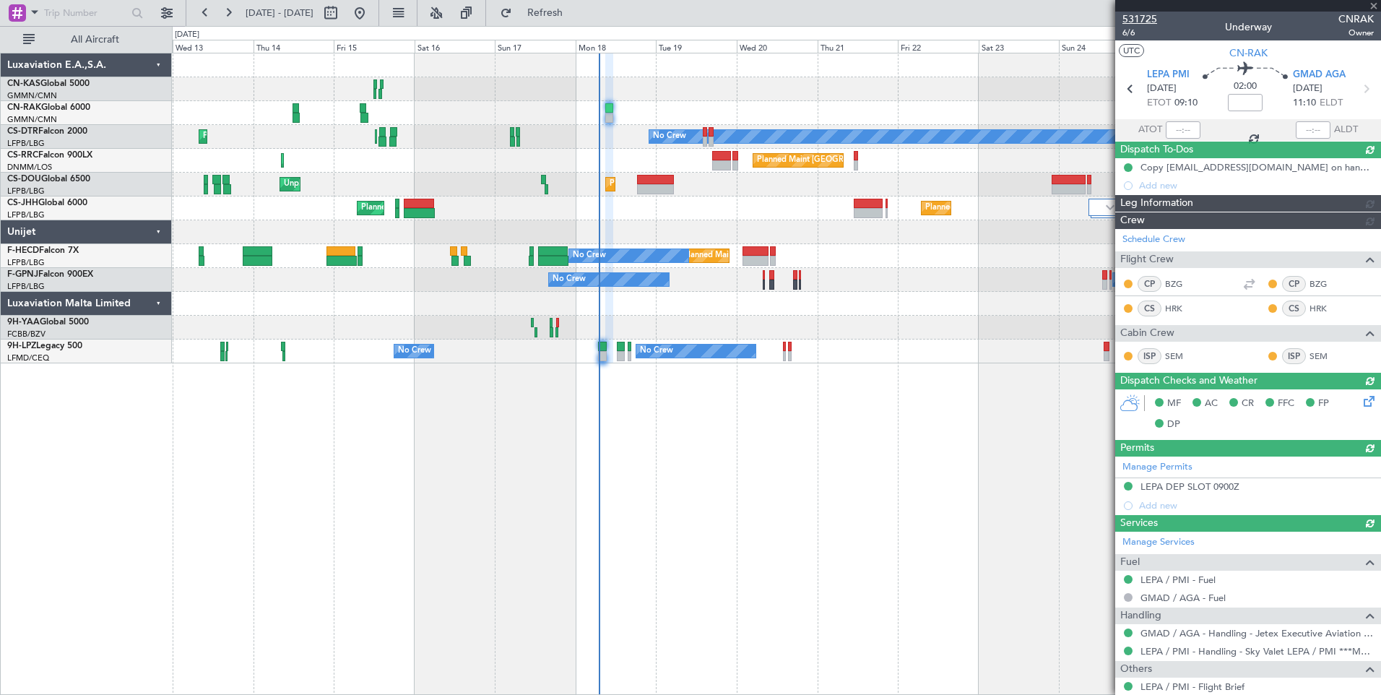
type input "[PERSON_NAME] ([PERSON_NAME])"
